Goal: Task Accomplishment & Management: Complete application form

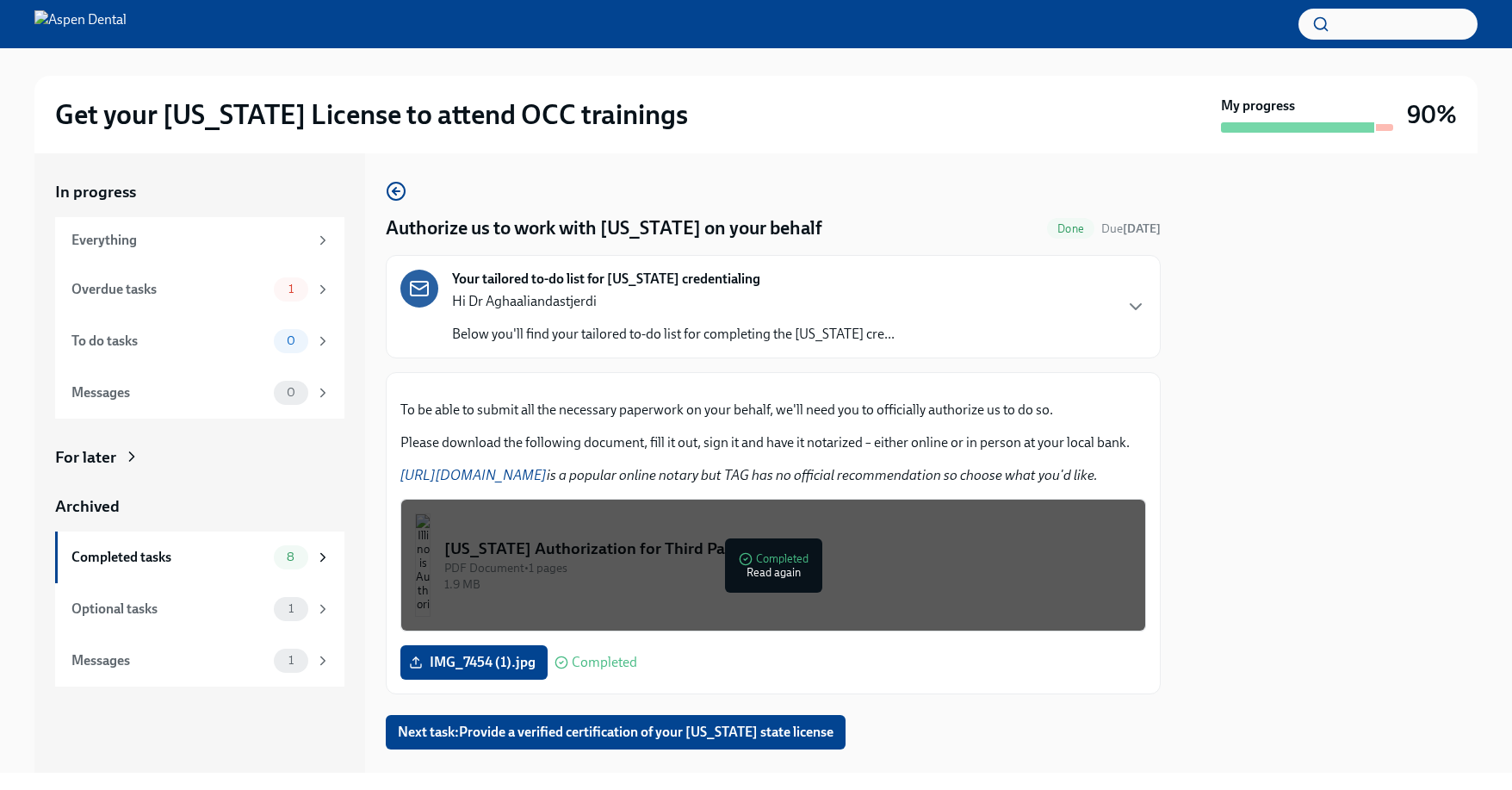
scroll to position [233, 0]
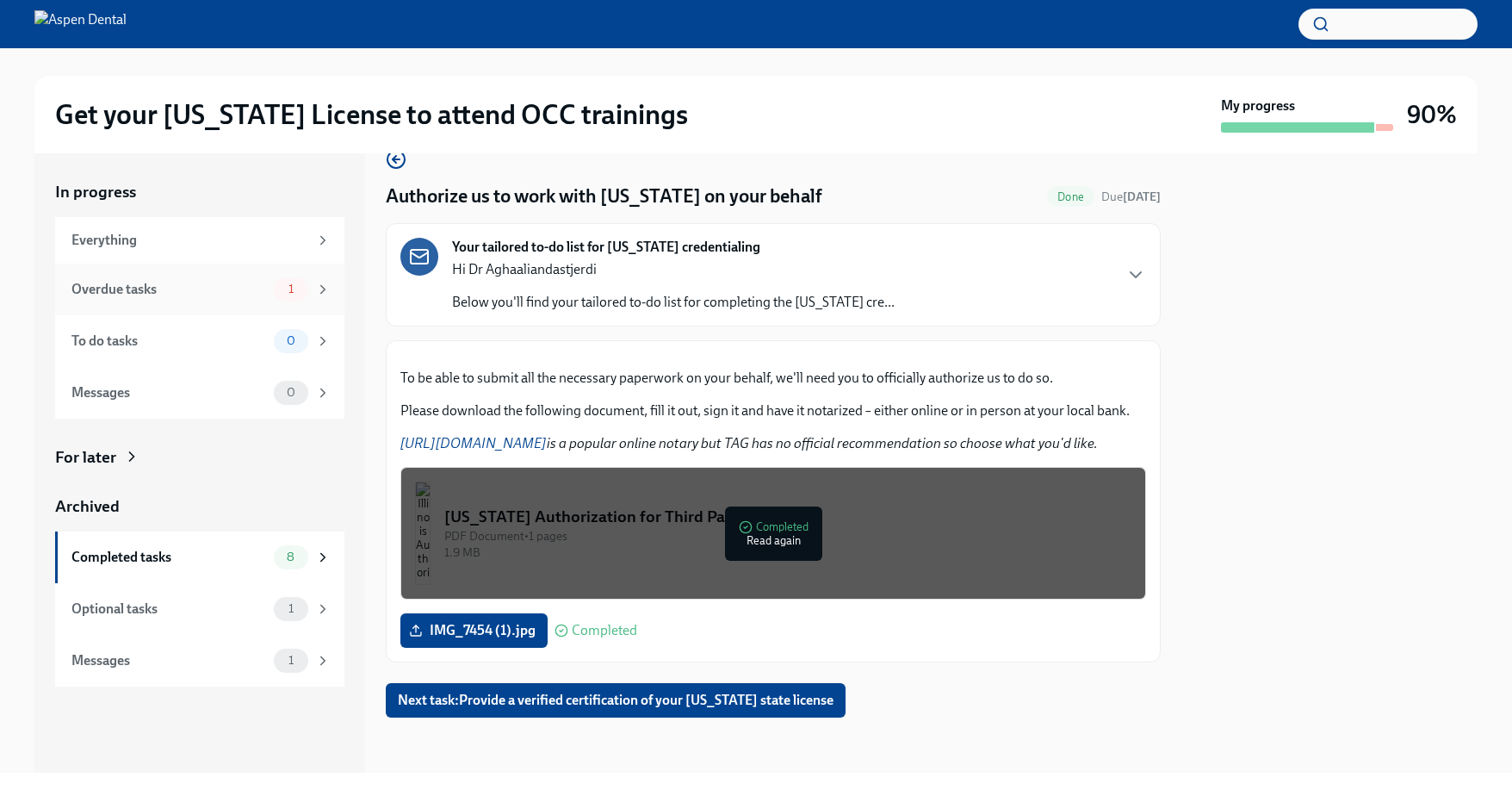
click at [143, 290] on div "Overdue tasks" at bounding box center [169, 289] width 195 height 19
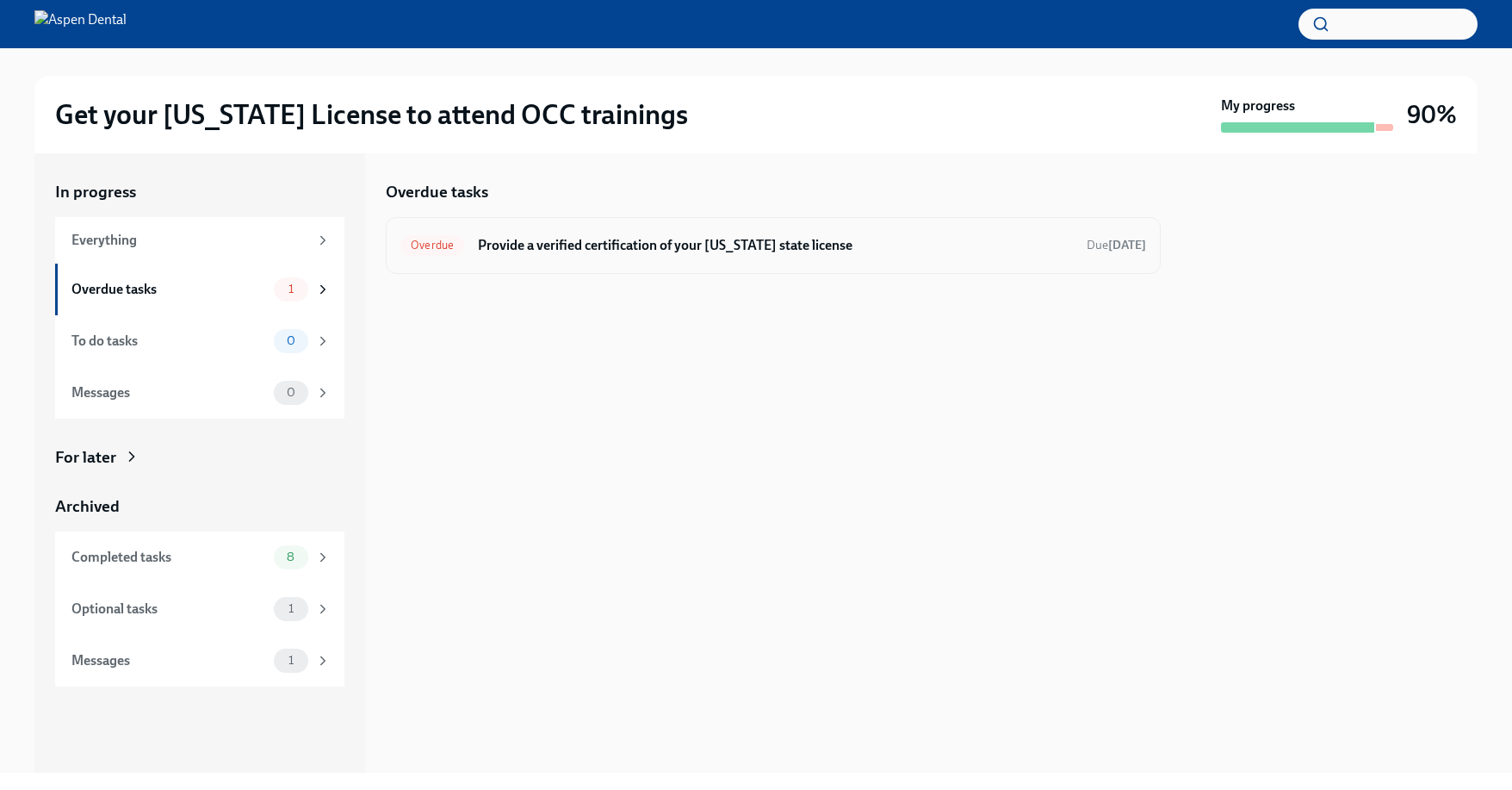
click at [568, 251] on h6 "Provide a verified certification of your [US_STATE] state license" at bounding box center [776, 246] width 595 height 19
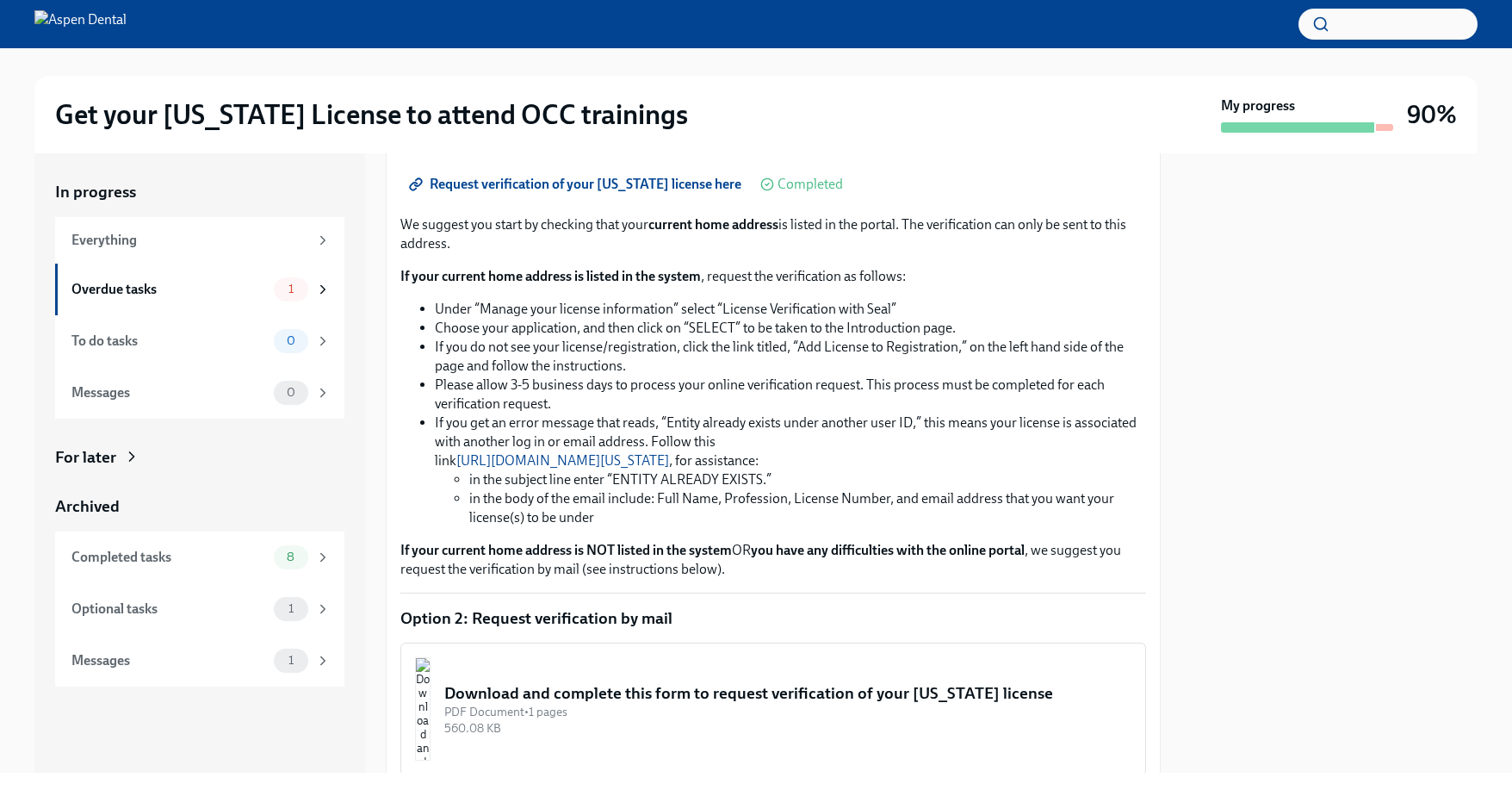
scroll to position [201, 0]
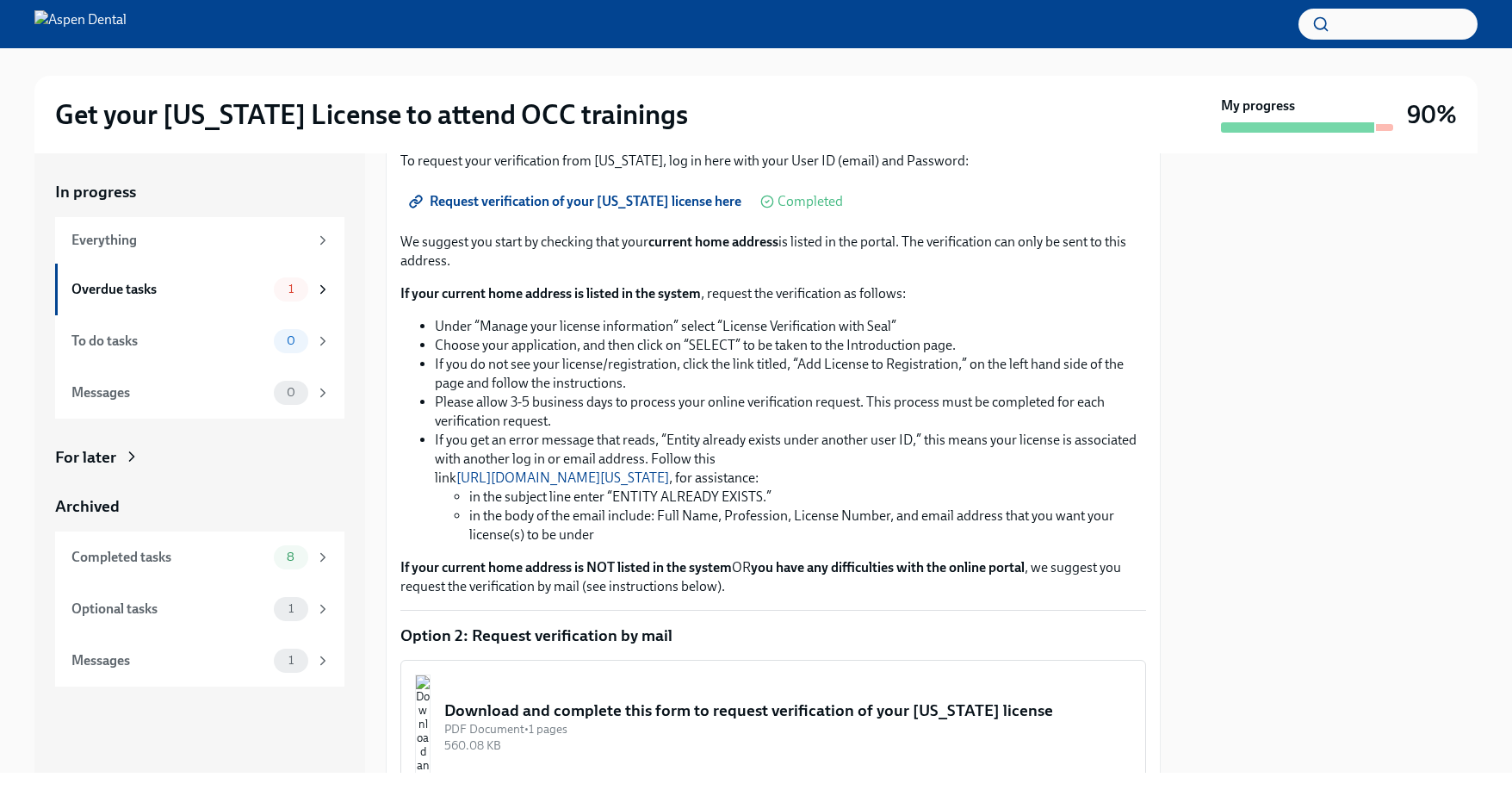
click at [500, 210] on span "Request verification of your [US_STATE] license here" at bounding box center [577, 202] width 329 height 17
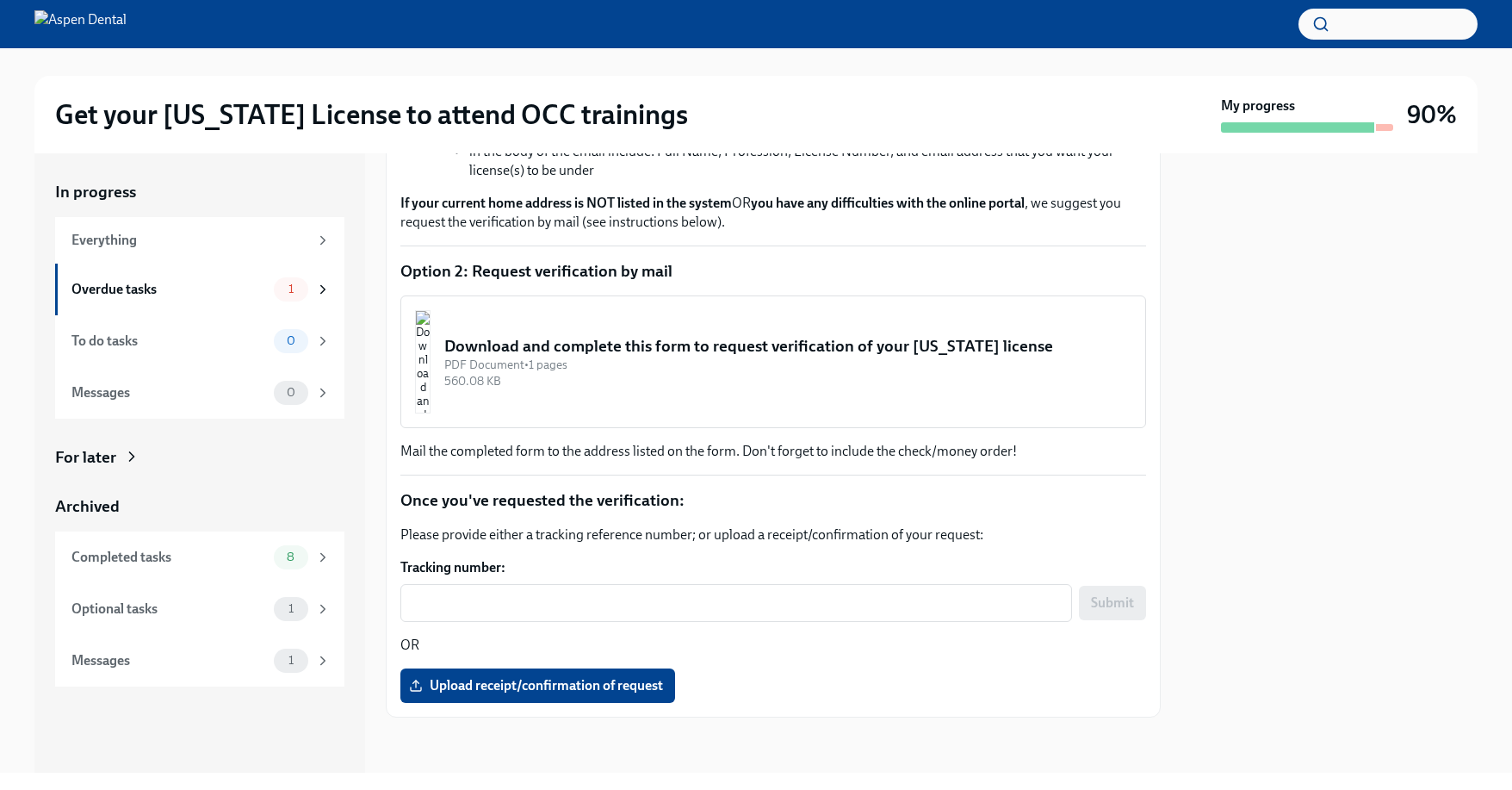
scroll to position [718, 0]
click at [470, 694] on span "Upload receipt/confirmation of request" at bounding box center [537, 686] width 250 height 17
click at [0, 0] on input "Upload receipt/confirmation of request" at bounding box center [0, 0] width 0 height 0
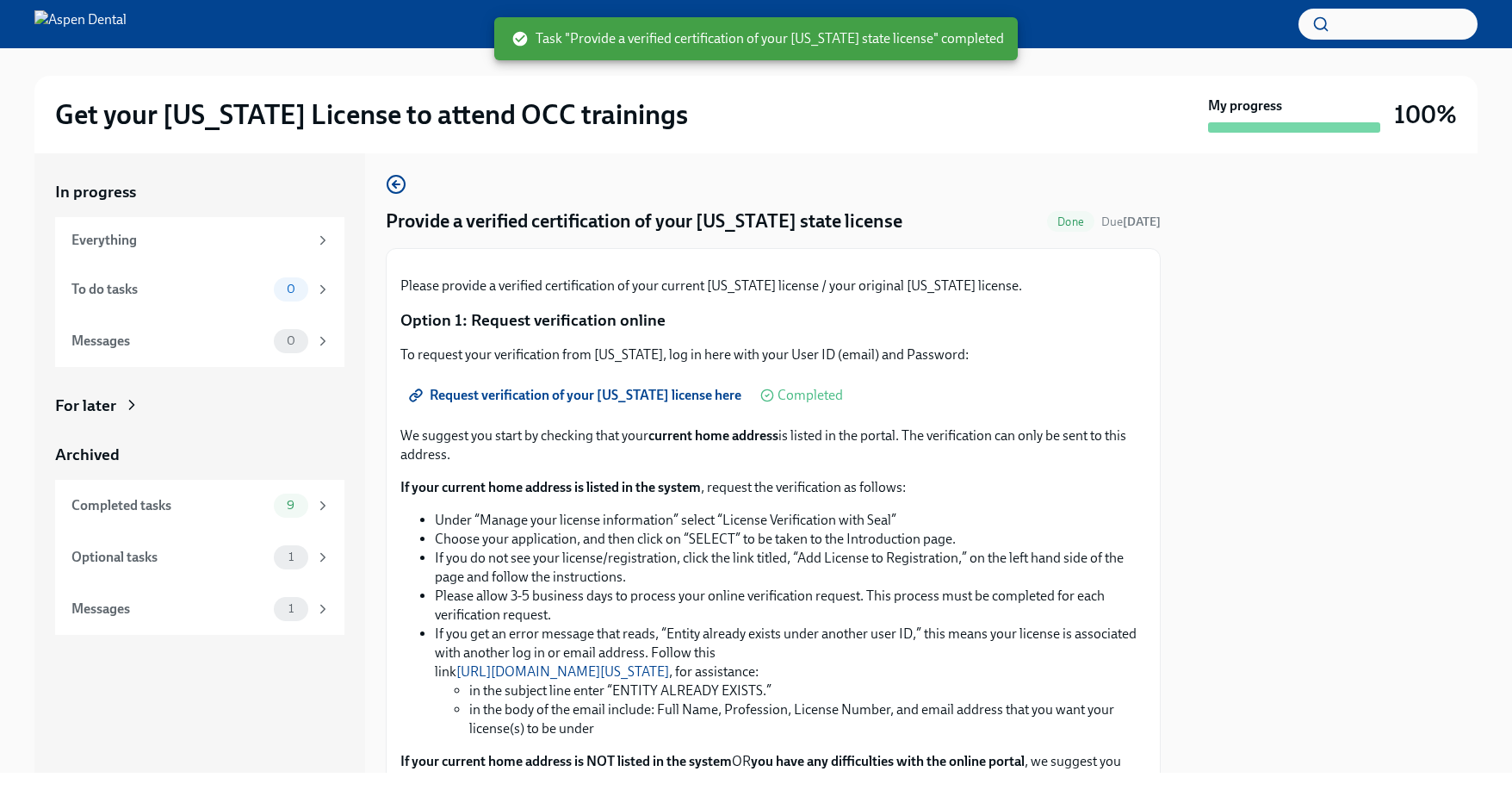
scroll to position [0, 0]
